Goal: Check status

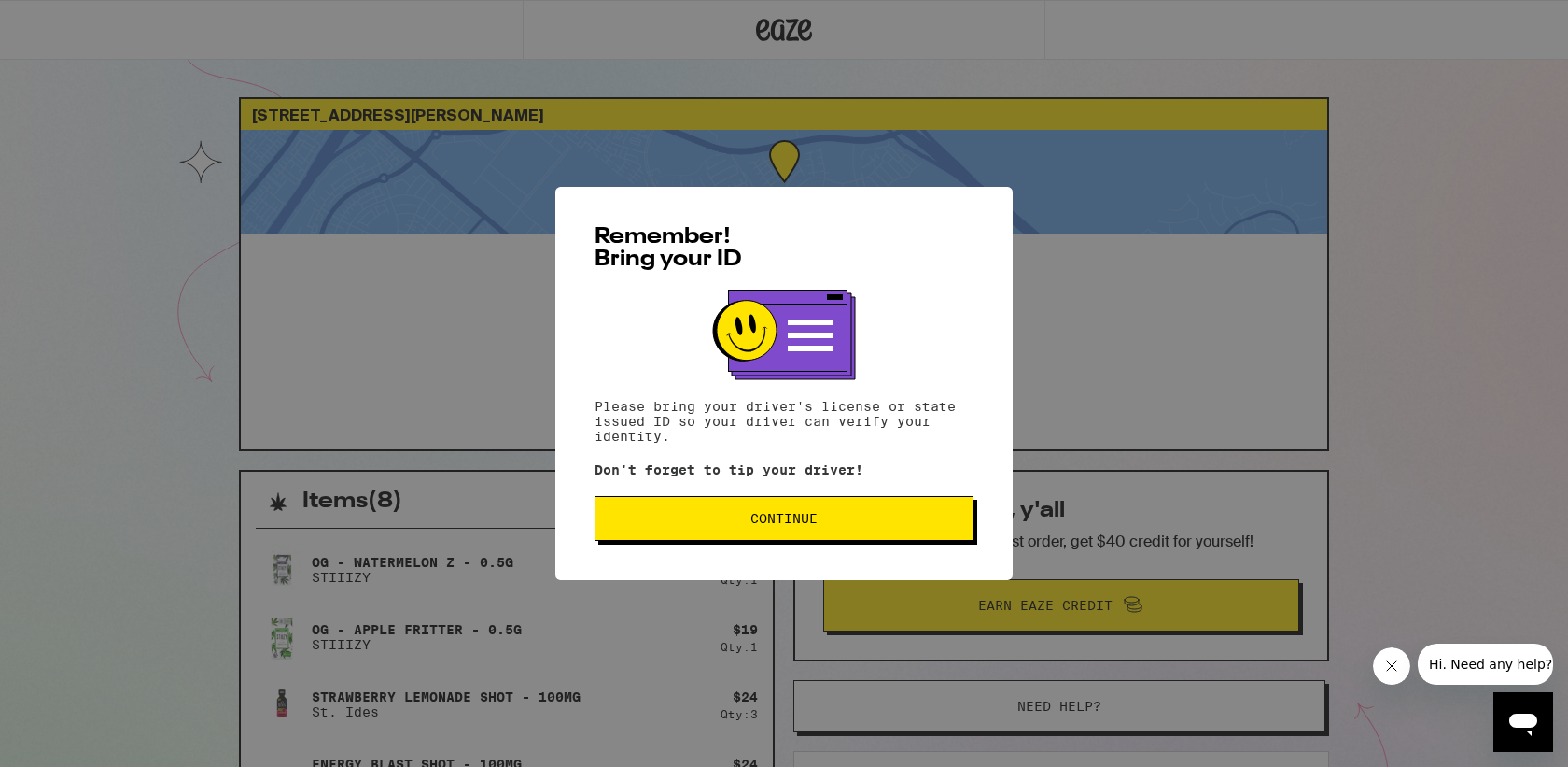
click at [776, 522] on span "Continue" at bounding box center [784, 518] width 67 height 13
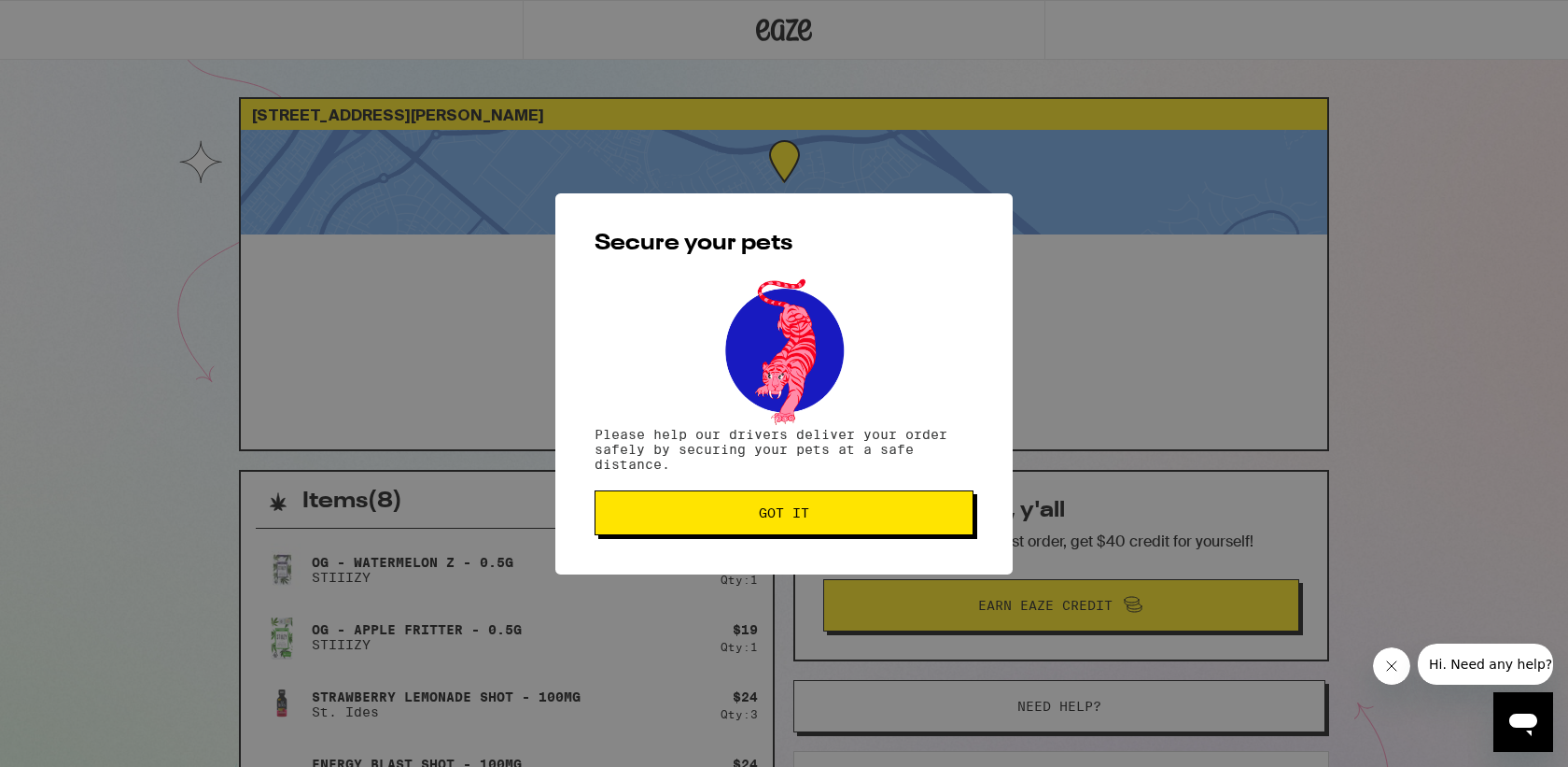
click at [776, 520] on span "Got it" at bounding box center [784, 512] width 50 height 13
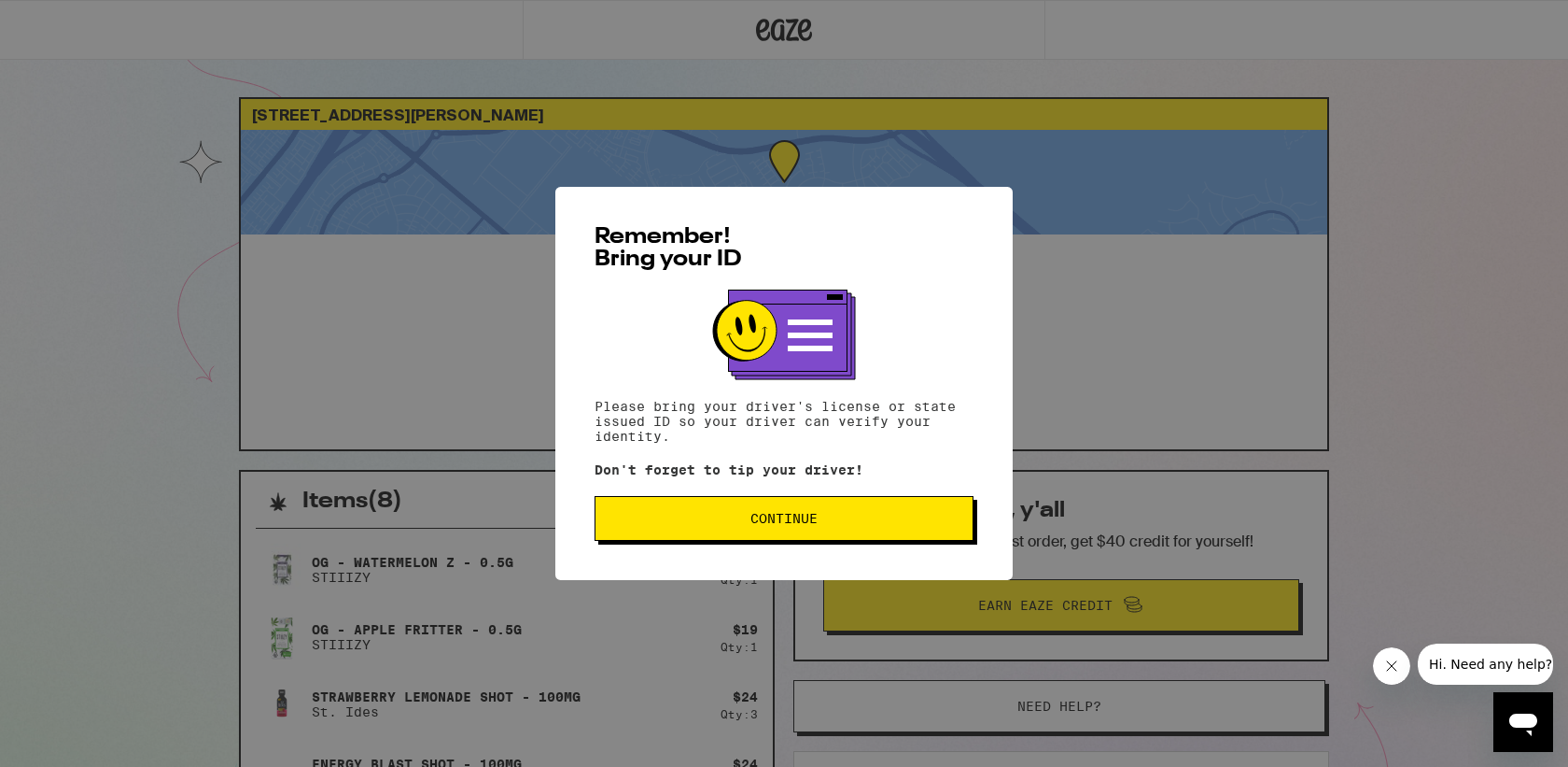
click at [663, 551] on div "Remember! Bring your ID Please bring your driver's license or state issued ID s…" at bounding box center [784, 383] width 457 height 393
click at [697, 523] on span "Continue" at bounding box center [784, 518] width 347 height 13
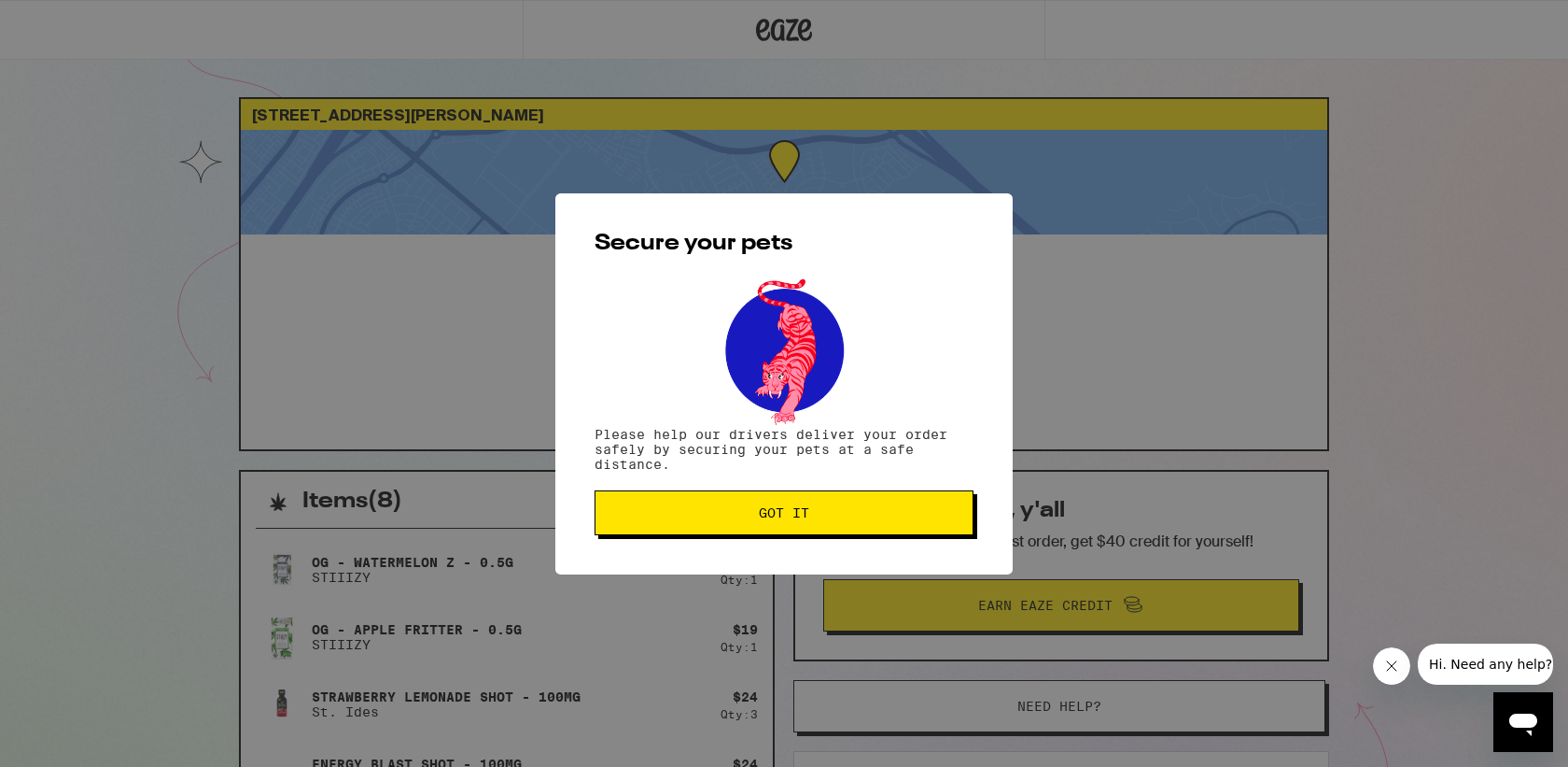
click at [697, 523] on button "Got it" at bounding box center [784, 512] width 379 height 44
